Goal: Transaction & Acquisition: Obtain resource

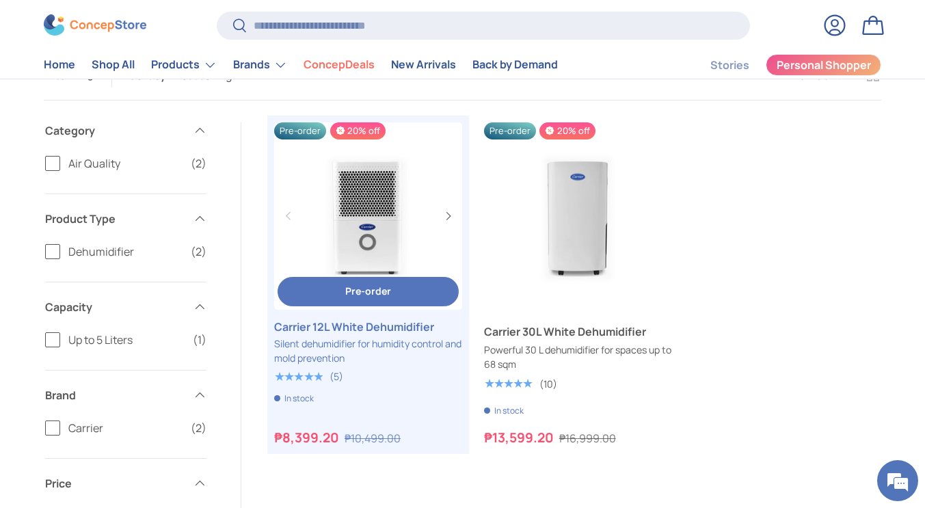
click at [413, 335] on link "Carrier 12L White Dehumidifier" at bounding box center [368, 326] width 188 height 16
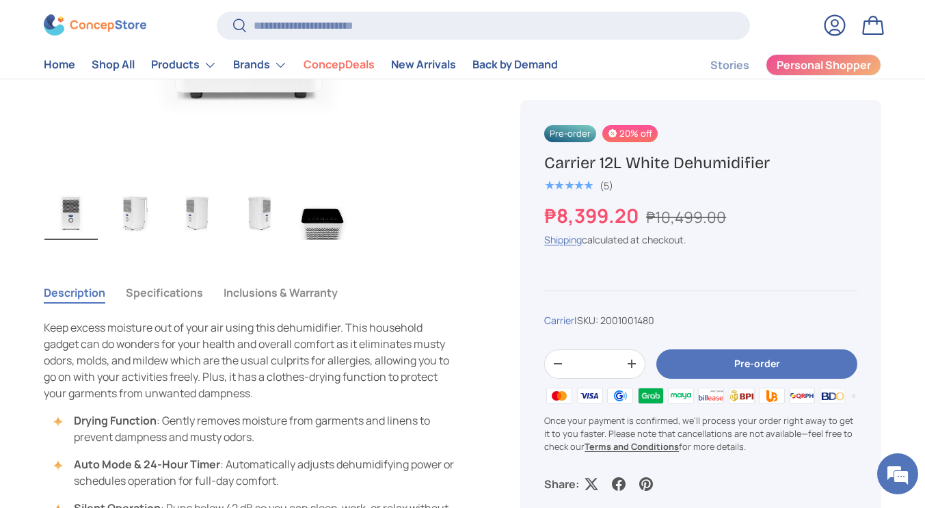
scroll to position [547, 0]
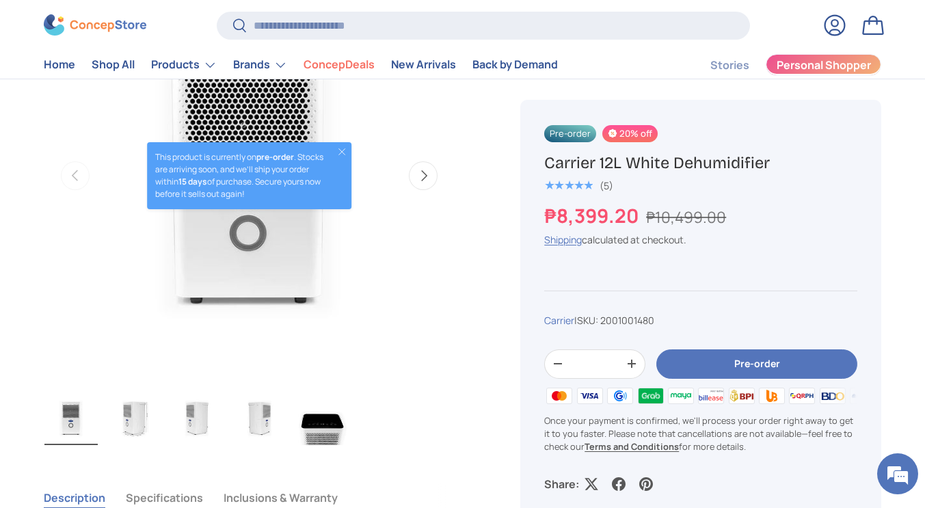
click at [816, 71] on span "Personal Shopper" at bounding box center [823, 65] width 94 height 11
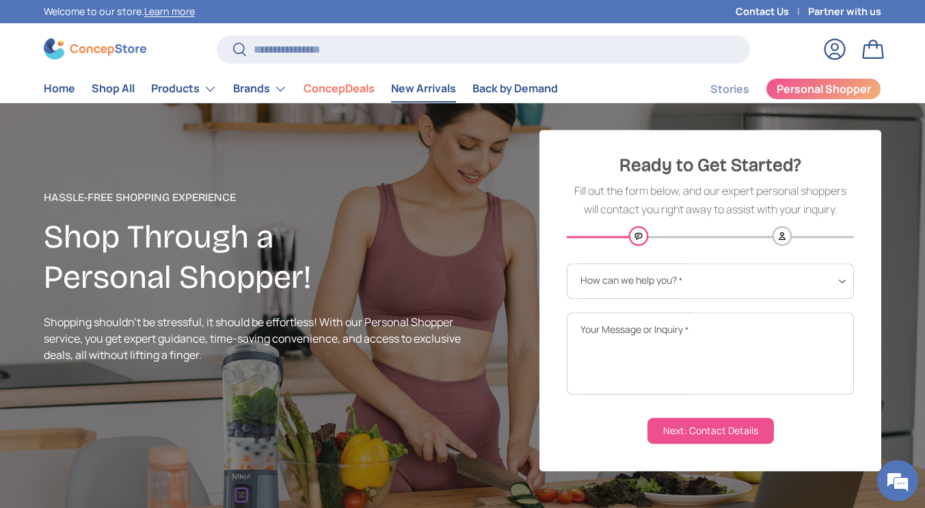
click at [432, 86] on link "New Arrivals" at bounding box center [423, 88] width 65 height 27
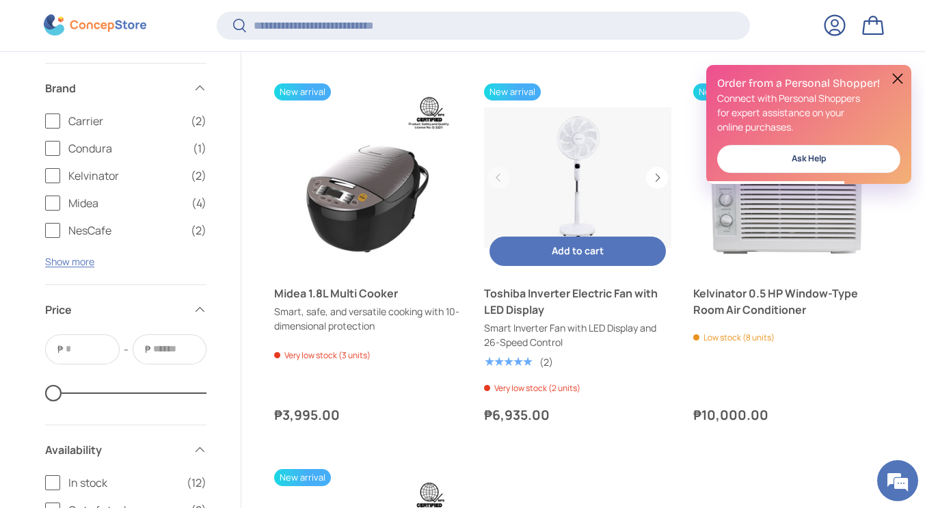
scroll to position [1774, 0]
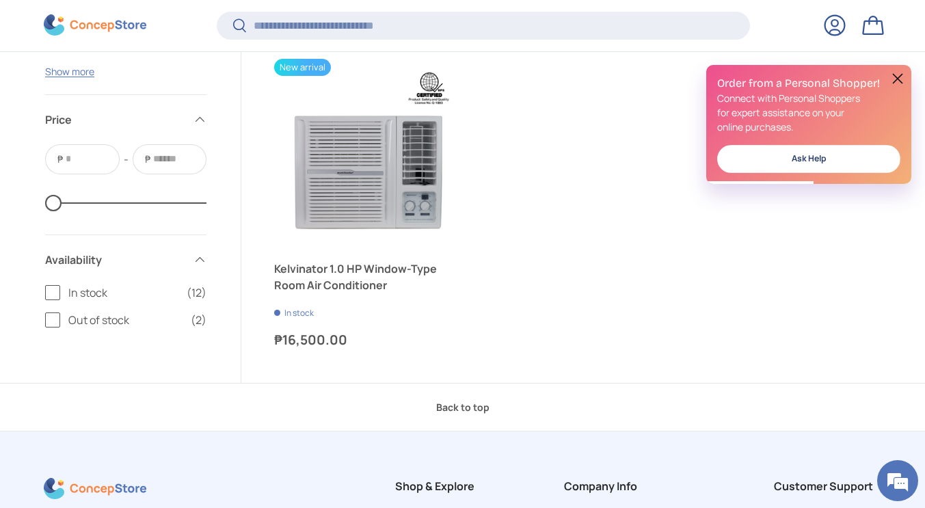
click at [897, 81] on button at bounding box center [897, 78] width 16 height 16
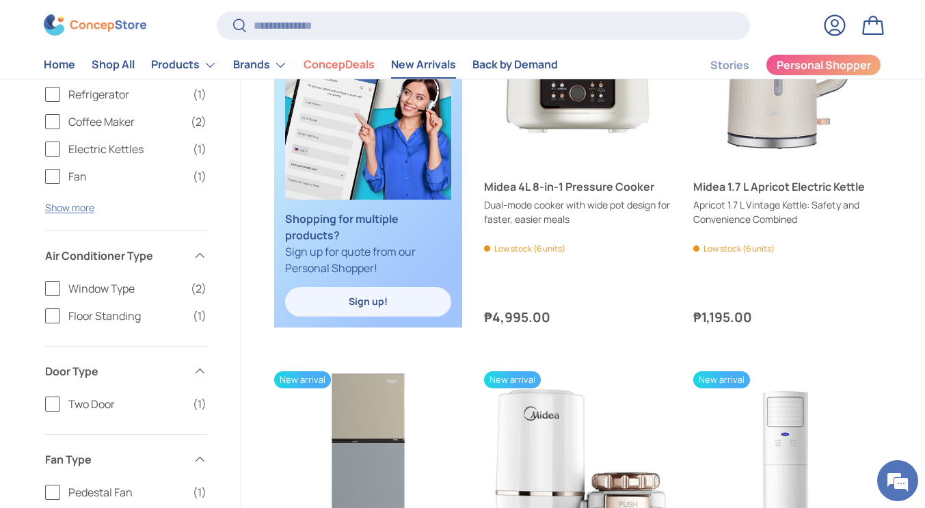
scroll to position [547, 0]
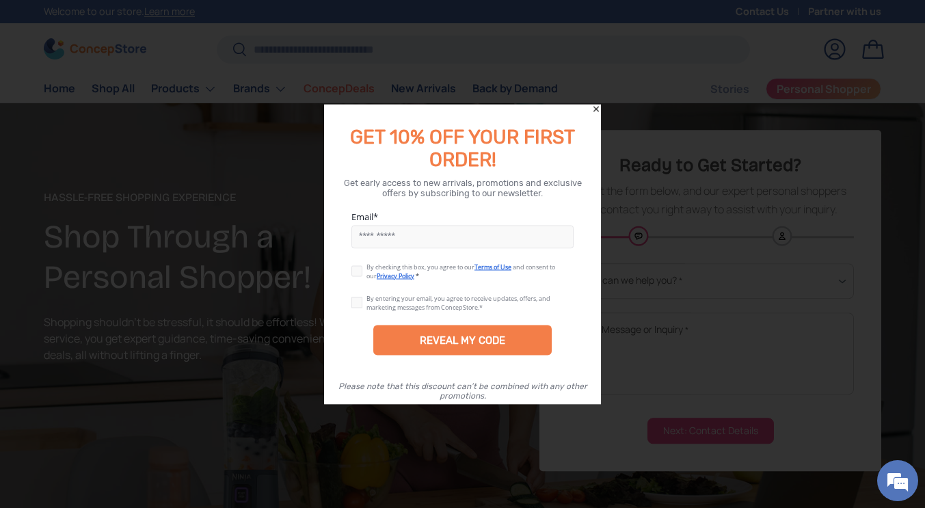
click at [455, 243] on input "Email" at bounding box center [462, 236] width 223 height 23
type input "**********"
click at [353, 269] on label at bounding box center [358, 267] width 15 height 11
click at [355, 303] on label at bounding box center [358, 299] width 15 height 11
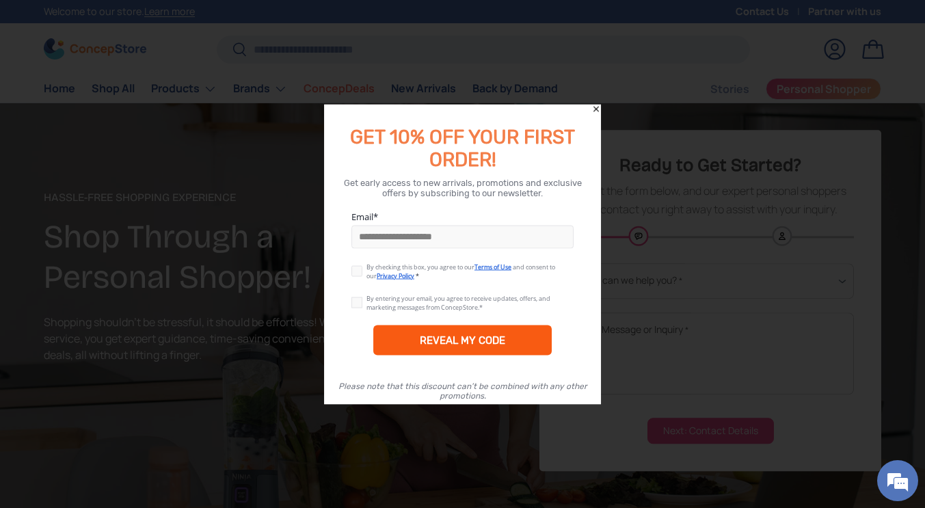
drag, startPoint x: 411, startPoint y: 329, endPoint x: 506, endPoint y: 327, distance: 94.3
click at [412, 330] on div "REVEAL MY CODE" at bounding box center [462, 340] width 179 height 30
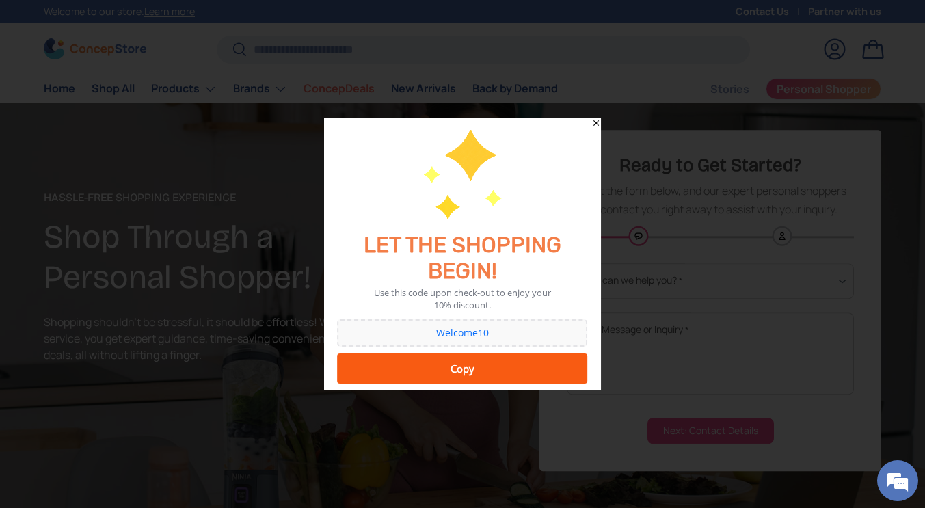
drag, startPoint x: 534, startPoint y: 370, endPoint x: 518, endPoint y: 375, distance: 17.1
click at [534, 372] on div "Copy" at bounding box center [462, 368] width 232 height 27
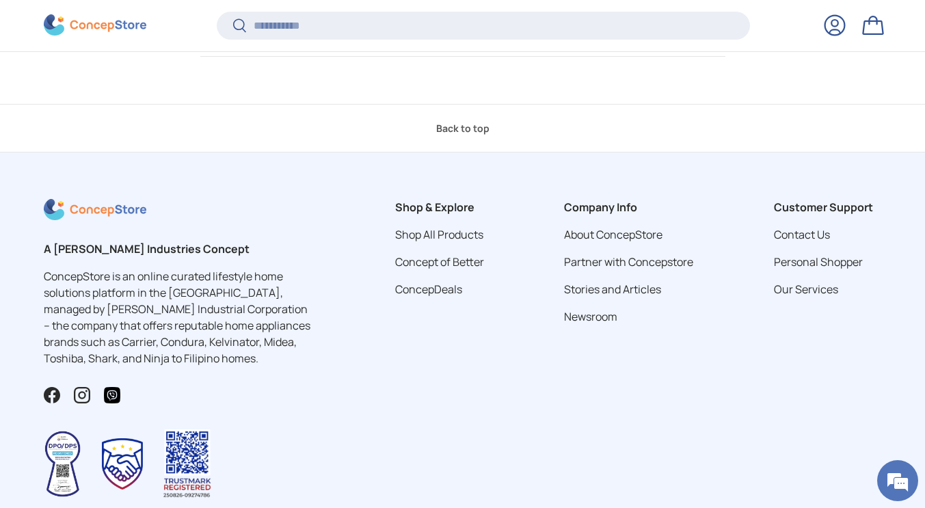
scroll to position [3017, 0]
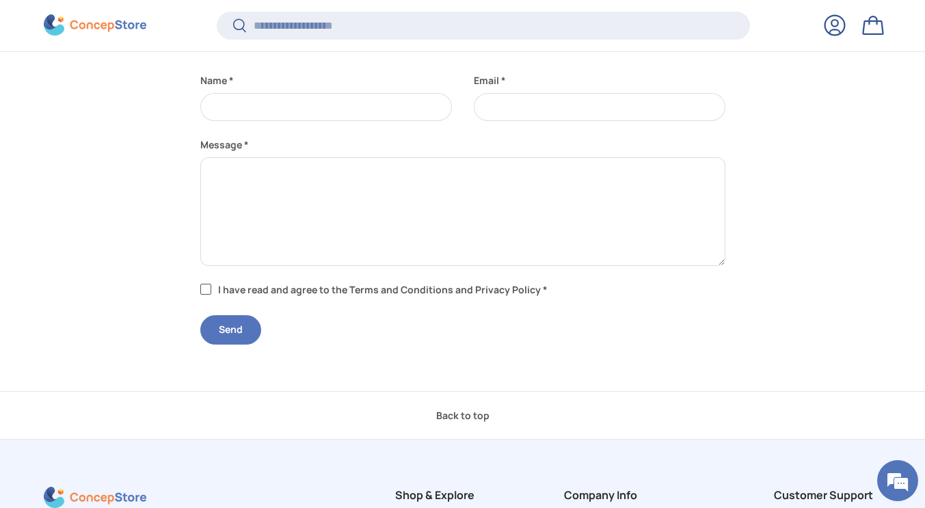
scroll to position [421, 0]
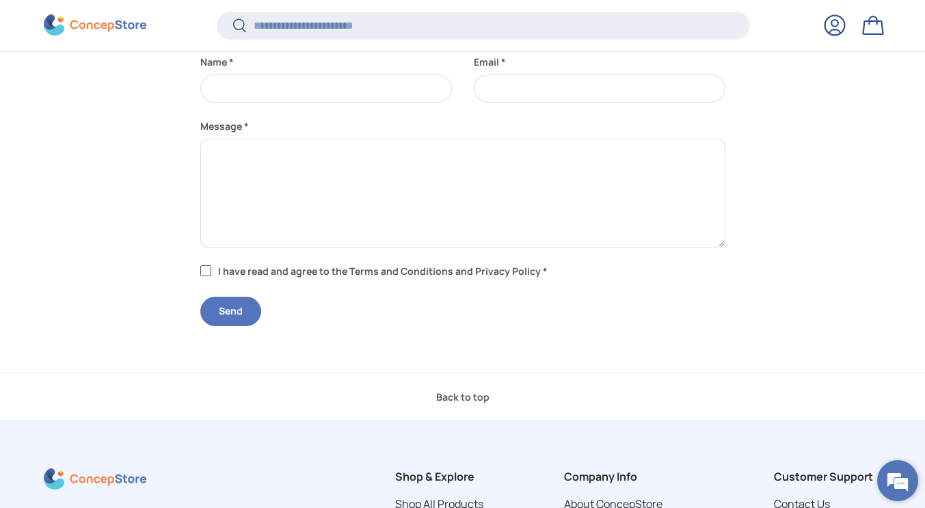
click at [908, 477] on em at bounding box center [897, 480] width 37 height 37
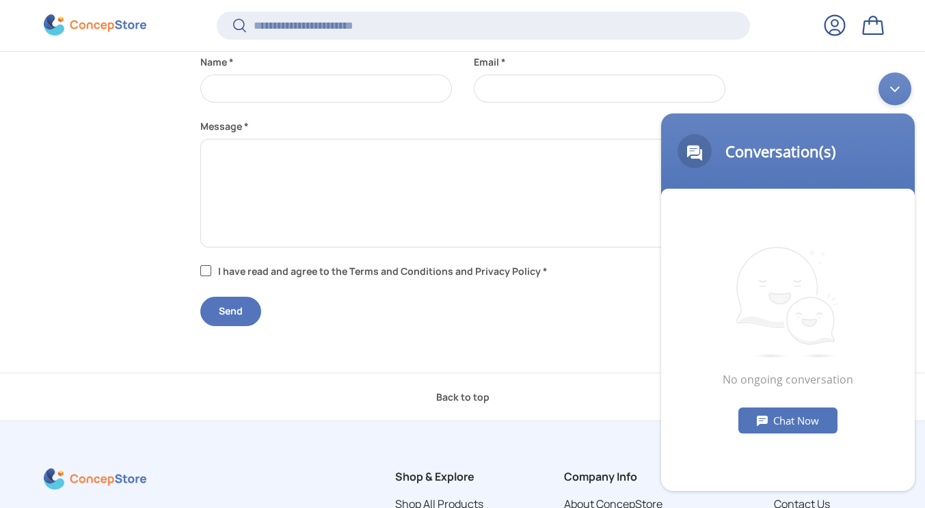
scroll to position [0, 0]
drag, startPoint x: 892, startPoint y: 80, endPoint x: 1528, endPoint y: 146, distance: 639.6
click at [892, 80] on div "Minimize live chat window" at bounding box center [894, 88] width 33 height 33
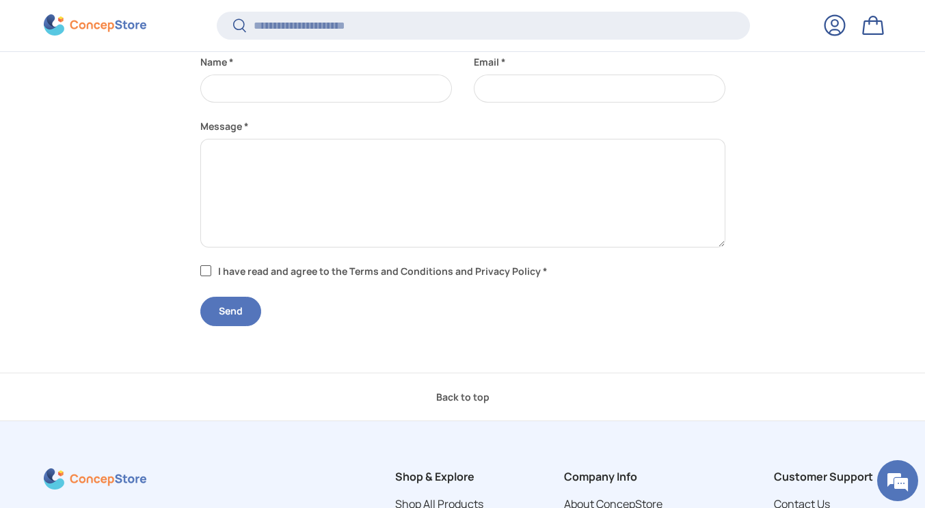
click at [856, 22] on div "Log in Bag" at bounding box center [819, 25] width 139 height 30
click at [838, 22] on link "Log in" at bounding box center [834, 25] width 30 height 30
